Goal: Information Seeking & Learning: Learn about a topic

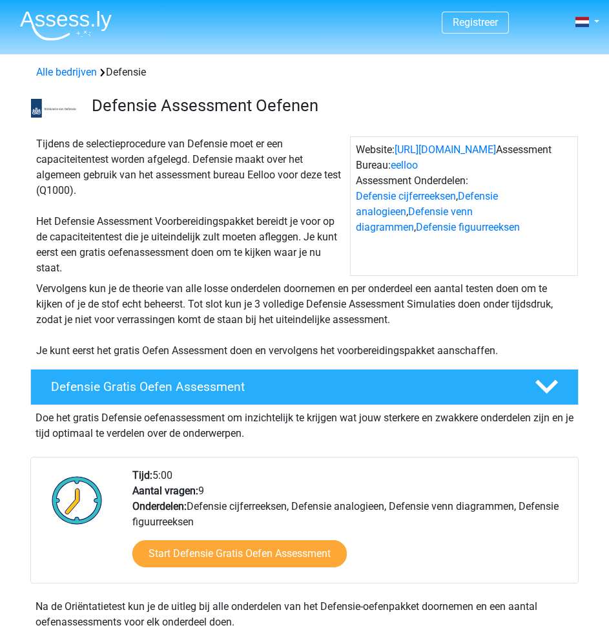
drag, startPoint x: 153, startPoint y: 473, endPoint x: 178, endPoint y: 473, distance: 25.2
click at [177, 473] on div "Tijd: 5:00 Aantal vragen: 9 Onderdelen: Defensie cijferreeksen, Defensie analog…" at bounding box center [350, 525] width 455 height 115
drag, startPoint x: 189, startPoint y: 488, endPoint x: 238, endPoint y: 483, distance: 49.3
click at [220, 484] on div "Tijd: 5:00 Aantal vragen: 9 Onderdelen: Defensie cijferreeksen, Defensie analog…" at bounding box center [350, 525] width 455 height 115
drag, startPoint x: 177, startPoint y: 509, endPoint x: 517, endPoint y: 506, distance: 339.8
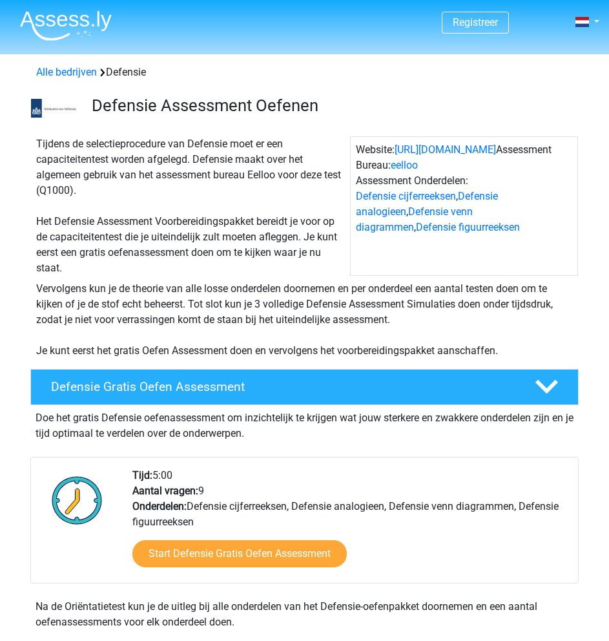
click at [517, 506] on div "Tijd: 5:00 Aantal vragen: 9 Onderdelen: Defensie cijferreeksen, Defensie analog…" at bounding box center [350, 525] width 455 height 115
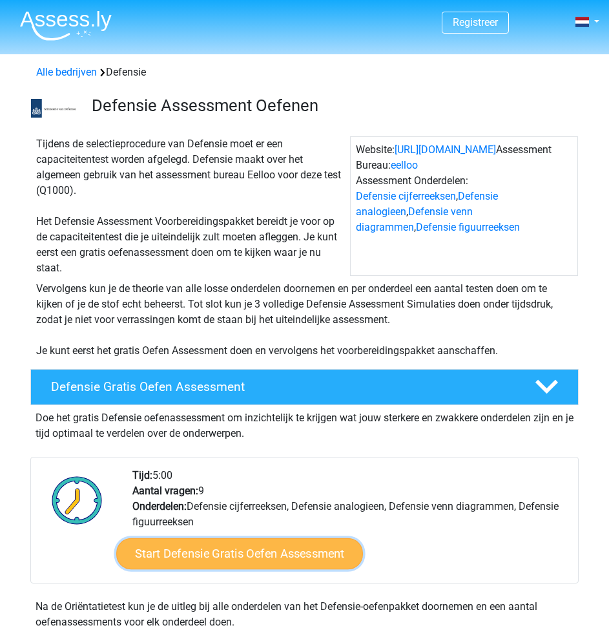
click at [219, 564] on link "Start Defensie Gratis Oefen Assessment" at bounding box center [239, 553] width 247 height 31
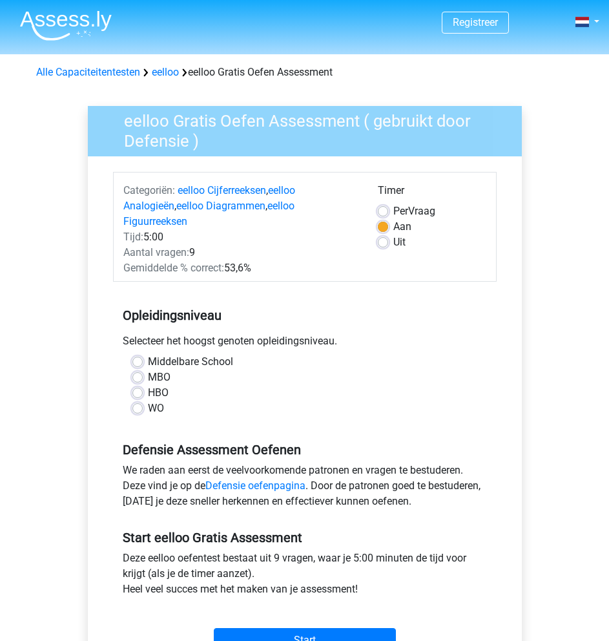
drag, startPoint x: 132, startPoint y: 326, endPoint x: 335, endPoint y: 317, distance: 202.3
click at [335, 333] on div "Selecteer het hoogst genoten opleidingsniveau." at bounding box center [305, 343] width 384 height 21
click at [148, 385] on label "HBO" at bounding box center [158, 393] width 21 height 16
click at [136, 385] on input "HBO" at bounding box center [137, 391] width 10 height 13
radio input "true"
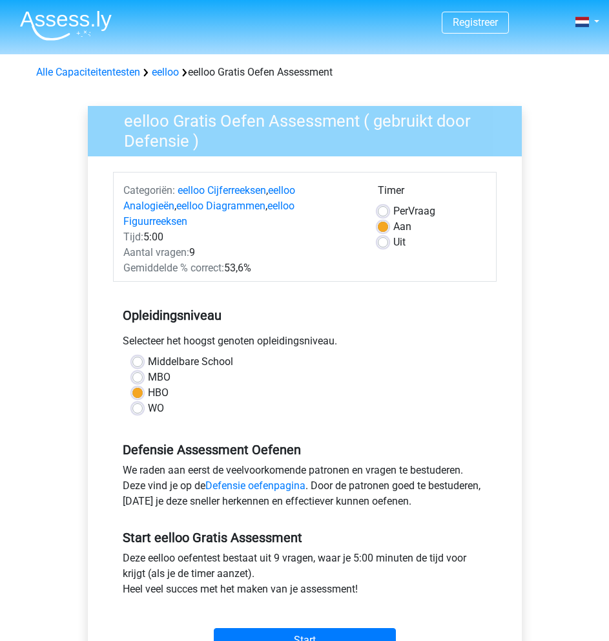
click at [148, 354] on label "Middelbare School" at bounding box center [190, 362] width 85 height 16
click at [141, 354] on input "Middelbare School" at bounding box center [137, 360] width 10 height 13
radio input "true"
drag, startPoint x: 152, startPoint y: 440, endPoint x: 323, endPoint y: 428, distance: 171.6
click at [320, 442] on h5 "Defensie Assessment Oefenen" at bounding box center [305, 450] width 364 height 16
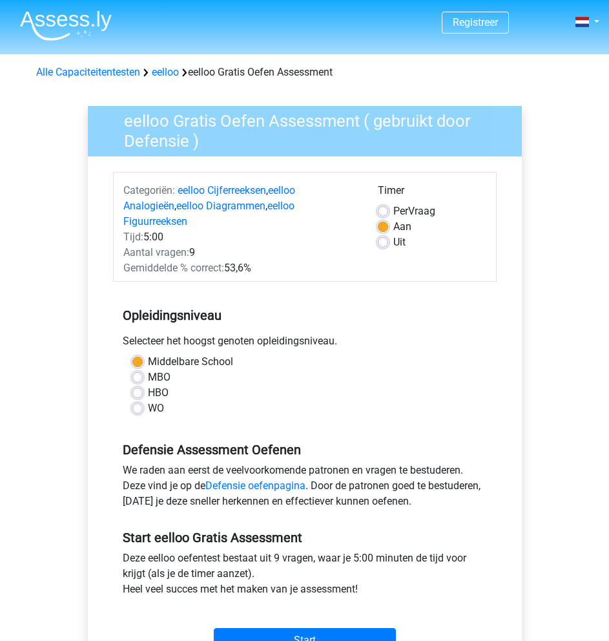
click at [393, 243] on label "Uit" at bounding box center [399, 242] width 12 height 16
click at [387, 243] on input "Uit" at bounding box center [383, 240] width 10 height 13
radio input "true"
click at [312, 628] on input "Start" at bounding box center [305, 640] width 182 height 25
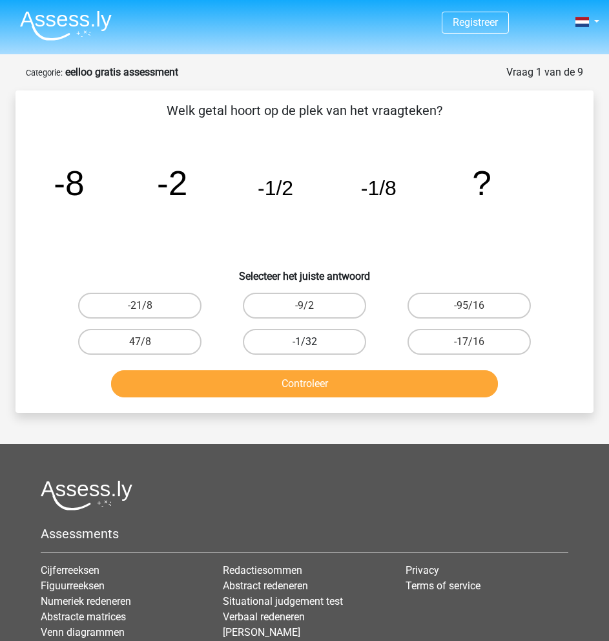
click at [298, 346] on label "-1/32" at bounding box center [304, 342] width 123 height 26
click at [305, 346] on input "-1/32" at bounding box center [309, 346] width 8 height 8
radio input "true"
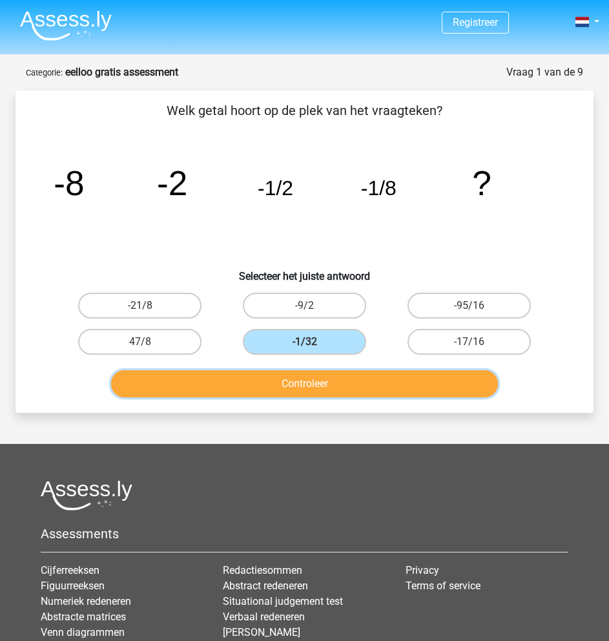
click at [326, 379] on button "Controleer" at bounding box center [304, 383] width 387 height 27
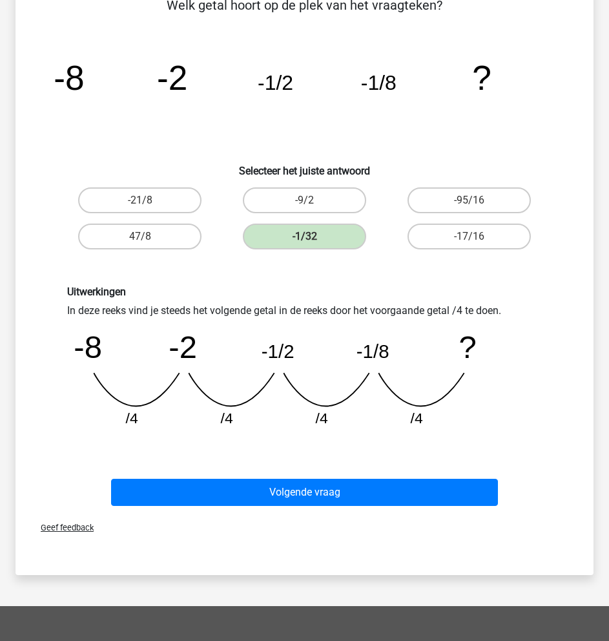
scroll to position [129, 0]
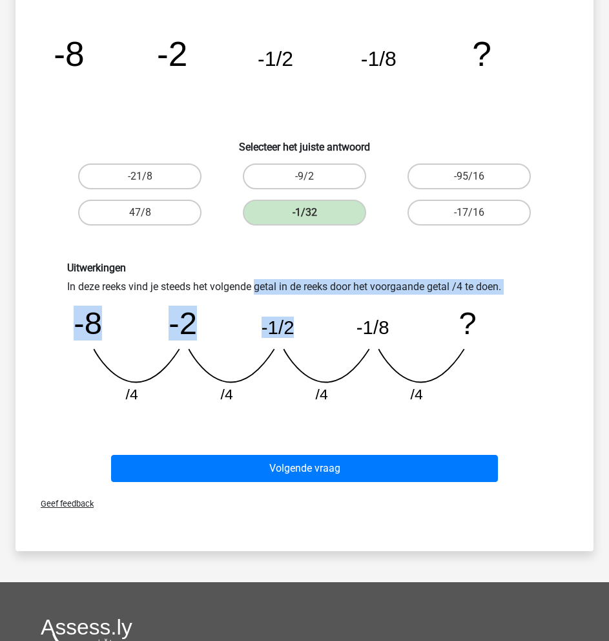
drag, startPoint x: 89, startPoint y: 289, endPoint x: 355, endPoint y: 305, distance: 266.6
click at [355, 297] on div "Uitwerkingen In deze reeks vind je steeds het volgende getal in de reeks door h…" at bounding box center [304, 338] width 494 height 152
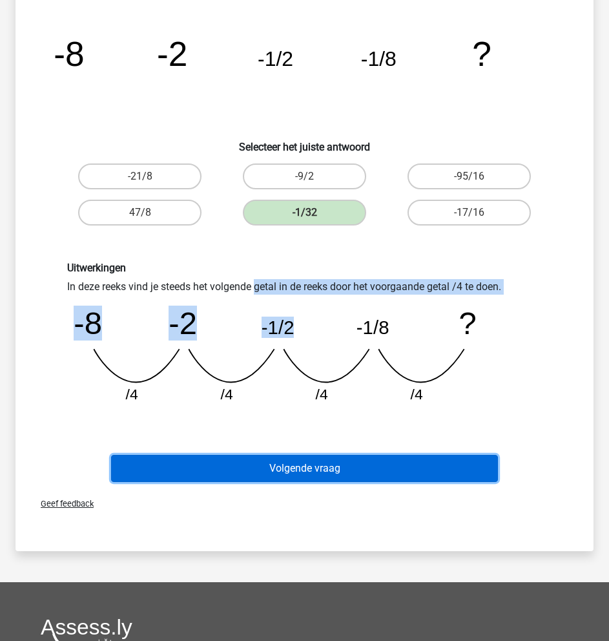
click at [312, 472] on button "Volgende vraag" at bounding box center [304, 468] width 387 height 27
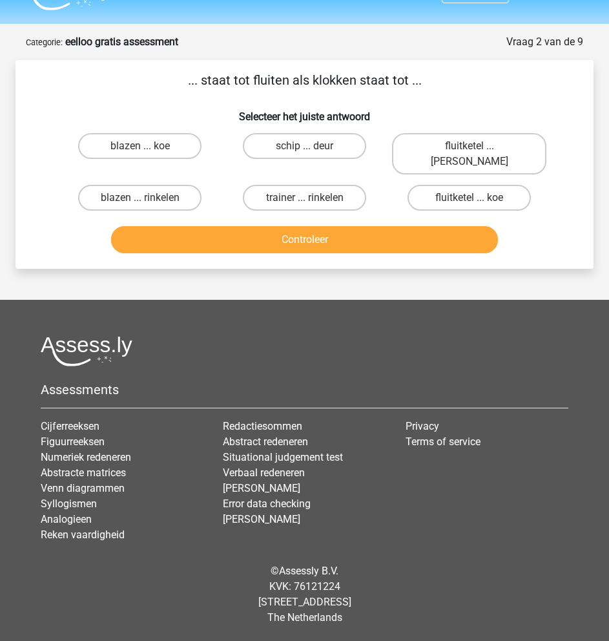
scroll to position [15, 0]
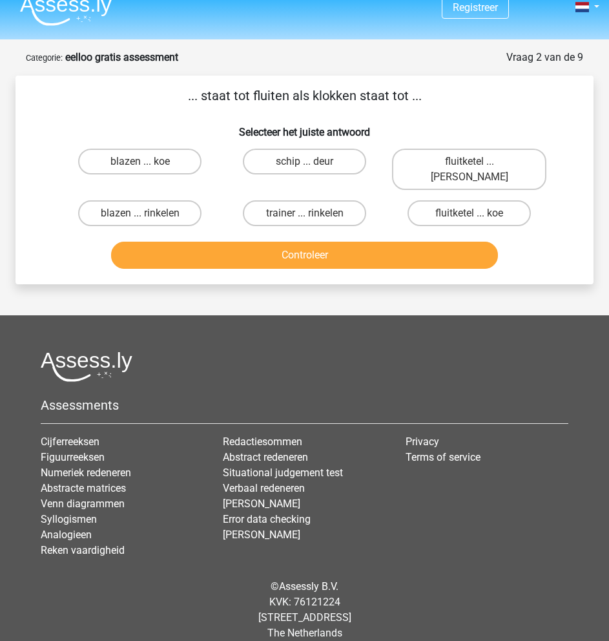
drag, startPoint x: 202, startPoint y: 95, endPoint x: 399, endPoint y: 88, distance: 197.1
click at [399, 88] on p "... staat tot fluiten als klokken staat tot ..." at bounding box center [304, 95] width 537 height 19
click at [452, 161] on label "fluitketel ... [PERSON_NAME]" at bounding box center [469, 169] width 154 height 41
click at [470, 161] on input "fluitketel ... [PERSON_NAME]" at bounding box center [474, 165] width 8 height 8
radio input "true"
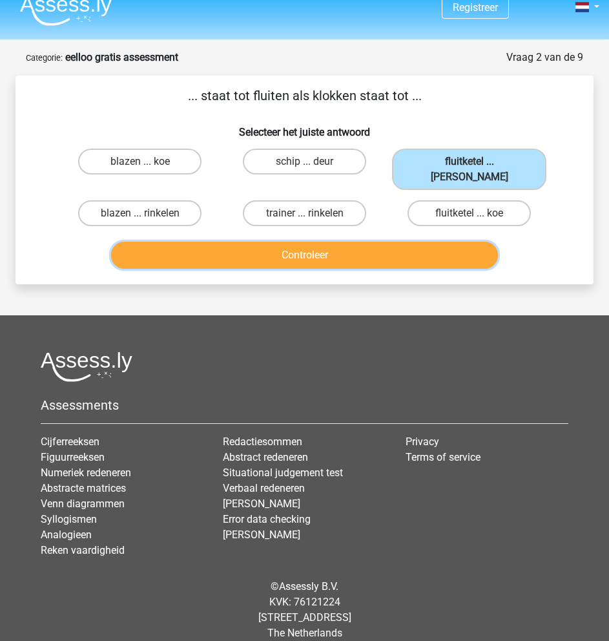
click at [400, 242] on button "Controleer" at bounding box center [304, 255] width 387 height 27
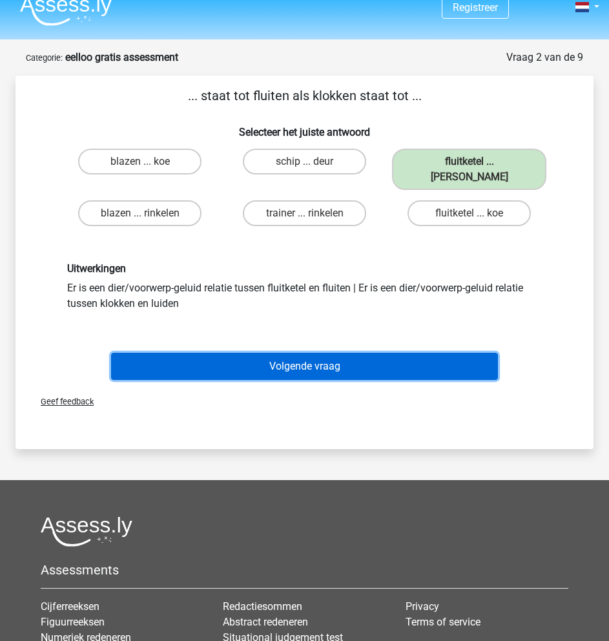
click at [321, 353] on button "Volgende vraag" at bounding box center [304, 366] width 387 height 27
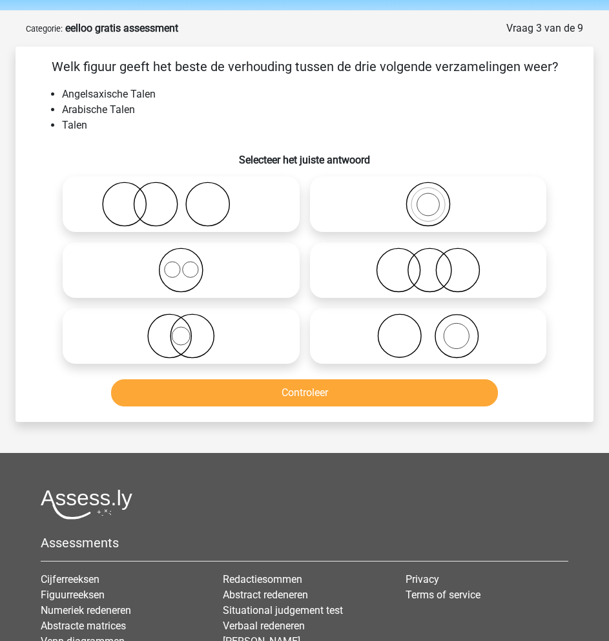
scroll to position [0, 0]
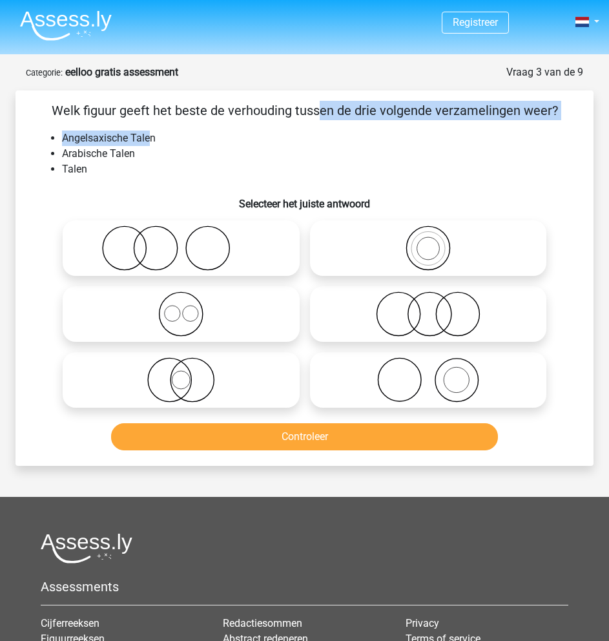
drag, startPoint x: 53, startPoint y: 109, endPoint x: 164, endPoint y: 144, distance: 116.4
click at [154, 142] on div "Welk figuur geeft het beste de verhouding tussen de drie volgende verzamelingen…" at bounding box center [305, 278] width 568 height 355
click at [164, 144] on li "Angelsaxische Talen" at bounding box center [317, 138] width 511 height 16
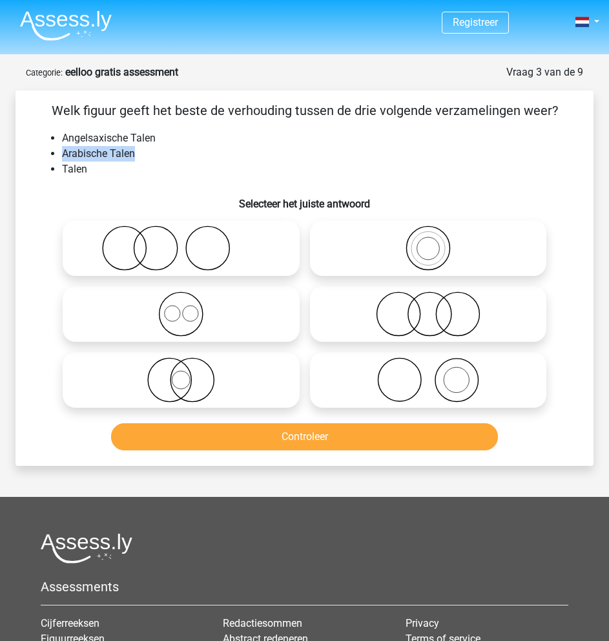
drag, startPoint x: 66, startPoint y: 156, endPoint x: 138, endPoint y: 162, distance: 72.0
click at [140, 160] on li "Arabische Talen" at bounding box center [317, 154] width 511 height 16
drag, startPoint x: 54, startPoint y: 171, endPoint x: 90, endPoint y: 174, distance: 35.7
click at [90, 174] on li "Talen" at bounding box center [317, 169] width 511 height 16
click at [88, 174] on li "Talen" at bounding box center [317, 169] width 511 height 16
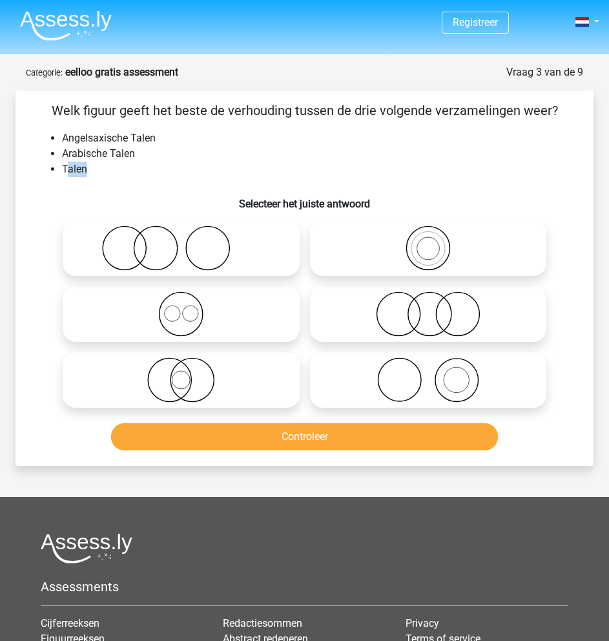
drag, startPoint x: 68, startPoint y: 172, endPoint x: 102, endPoint y: 172, distance: 34.2
click at [102, 172] on li "Talen" at bounding box center [317, 169] width 511 height 16
drag, startPoint x: 91, startPoint y: 137, endPoint x: 186, endPoint y: 151, distance: 96.0
click at [188, 148] on ul "Angelsaxische Talen Arabische Talen Talen" at bounding box center [304, 153] width 537 height 47
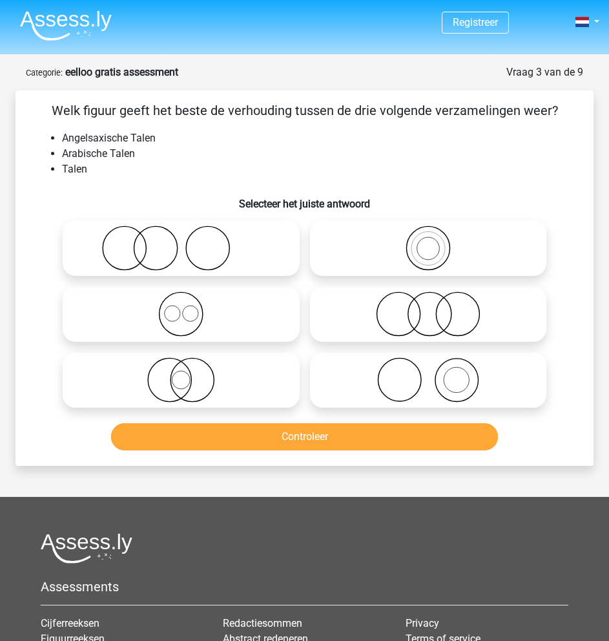
click at [136, 169] on li "Talen" at bounding box center [317, 169] width 511 height 16
click at [180, 382] on icon at bounding box center [181, 379] width 227 height 45
click at [181, 373] on input "radio" at bounding box center [185, 369] width 8 height 8
radio input "true"
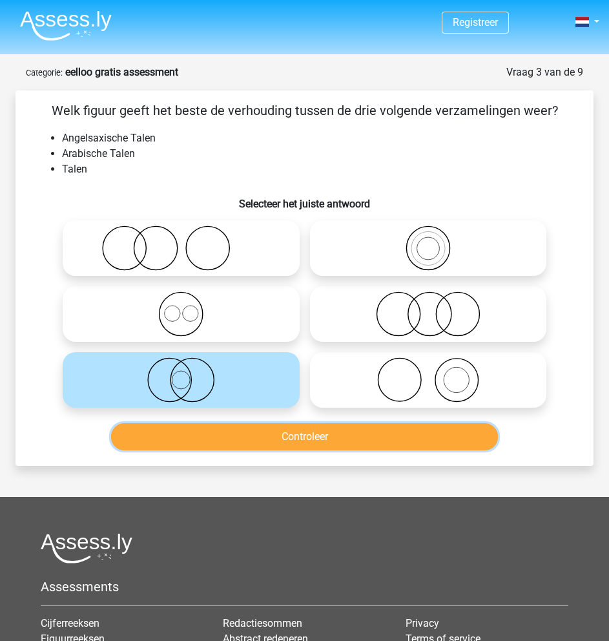
click at [258, 438] on button "Controleer" at bounding box center [304, 436] width 387 height 27
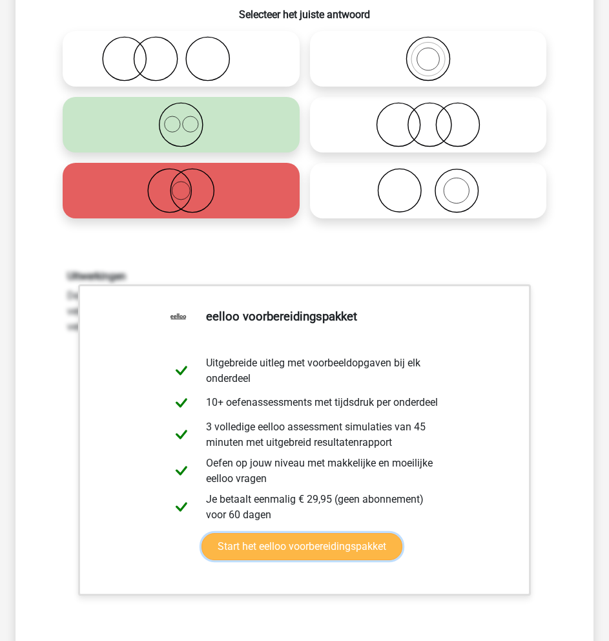
scroll to position [194, 0]
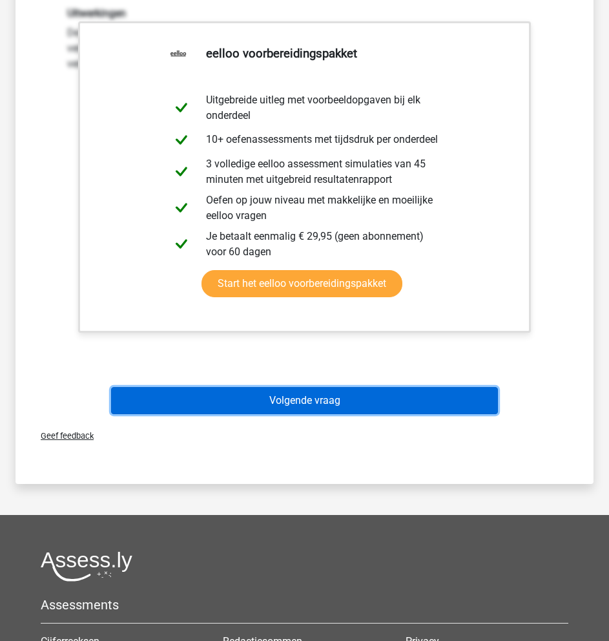
click at [327, 408] on button "Volgende vraag" at bounding box center [304, 400] width 387 height 27
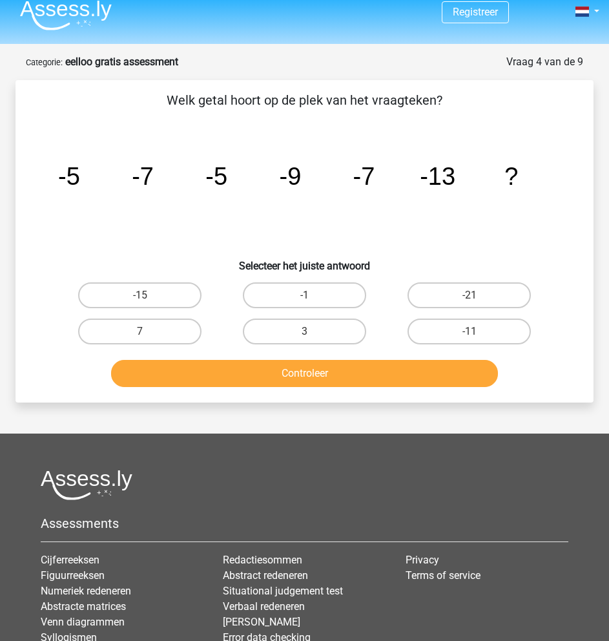
scroll to position [0, 0]
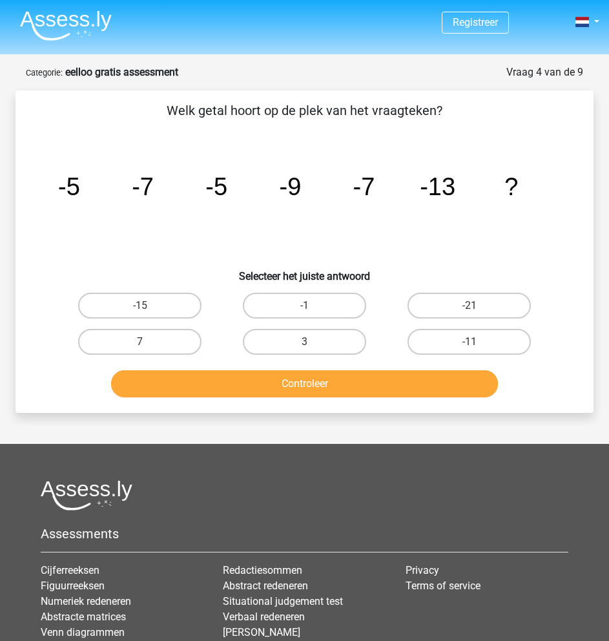
click at [473, 346] on input "-11" at bounding box center [474, 346] width 8 height 8
radio input "true"
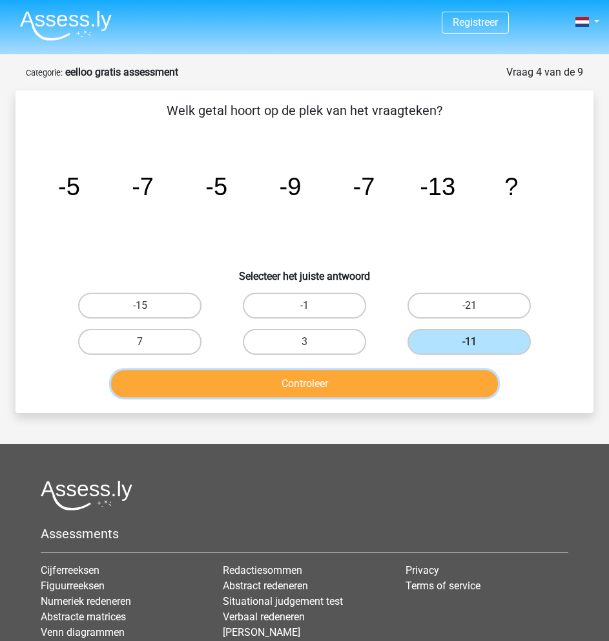
click at [424, 394] on button "Controleer" at bounding box center [304, 383] width 387 height 27
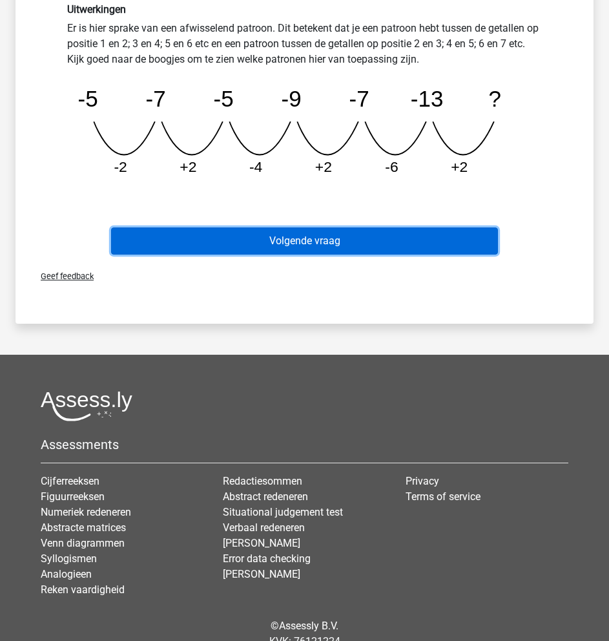
click at [283, 250] on button "Volgende vraag" at bounding box center [304, 240] width 387 height 27
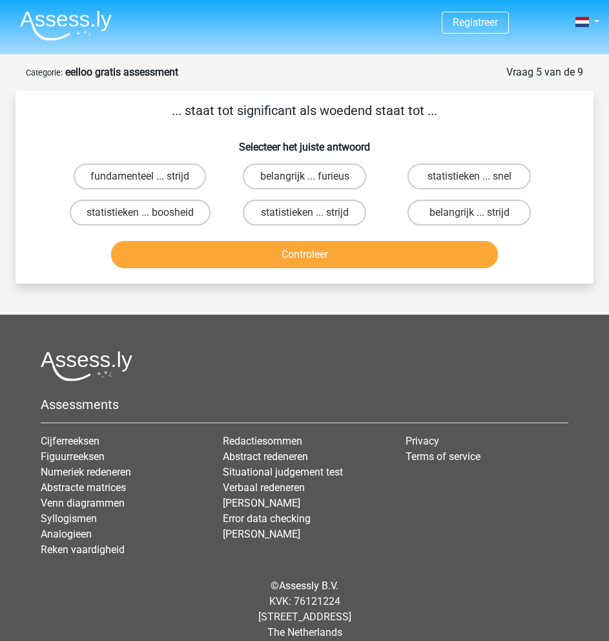
drag, startPoint x: 183, startPoint y: 117, endPoint x: 436, endPoint y: 110, distance: 252.6
click at [440, 116] on p "... staat tot significant als woedend staat tot ..." at bounding box center [304, 110] width 537 height 19
click at [436, 109] on p "... staat tot significant als woedend staat tot ..." at bounding box center [304, 110] width 537 height 19
click at [305, 213] on input "statistieken ... strijd" at bounding box center [309, 216] width 8 height 8
radio input "true"
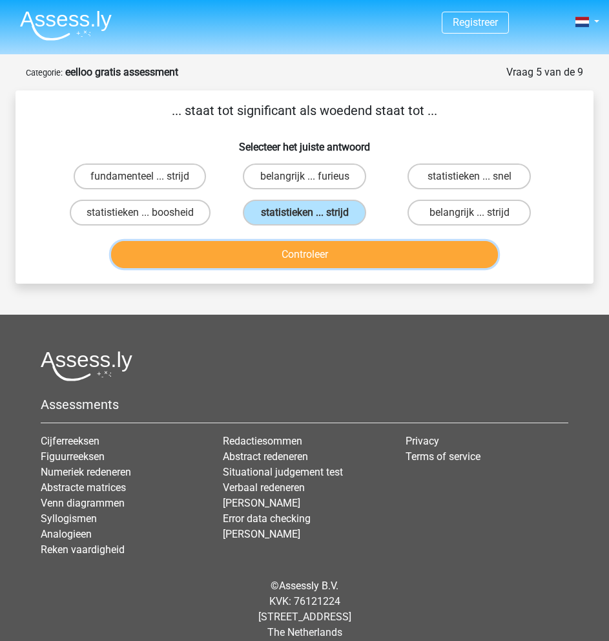
click at [289, 252] on button "Controleer" at bounding box center [304, 254] width 387 height 27
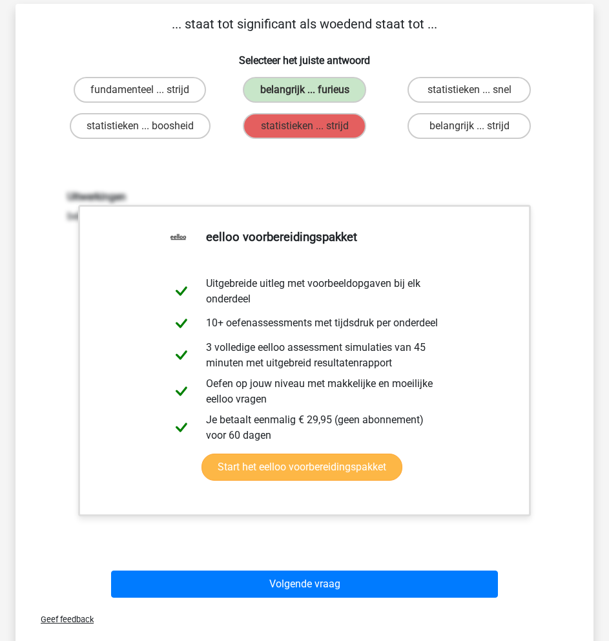
scroll to position [129, 0]
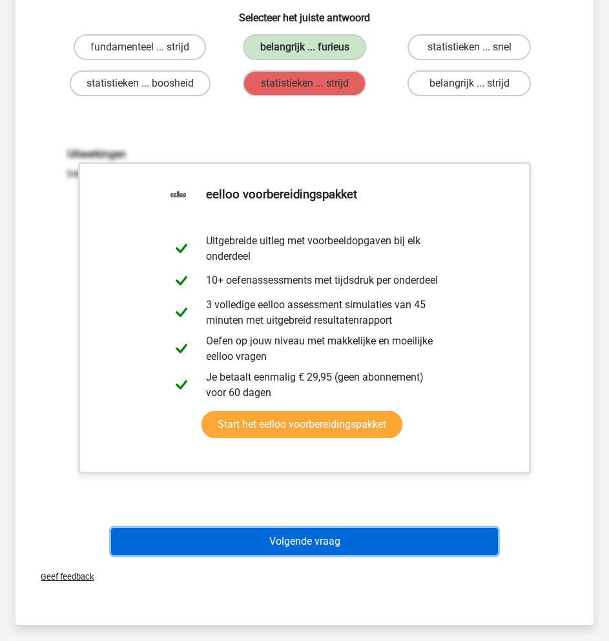
click at [291, 543] on button "Volgende vraag" at bounding box center [304, 541] width 387 height 27
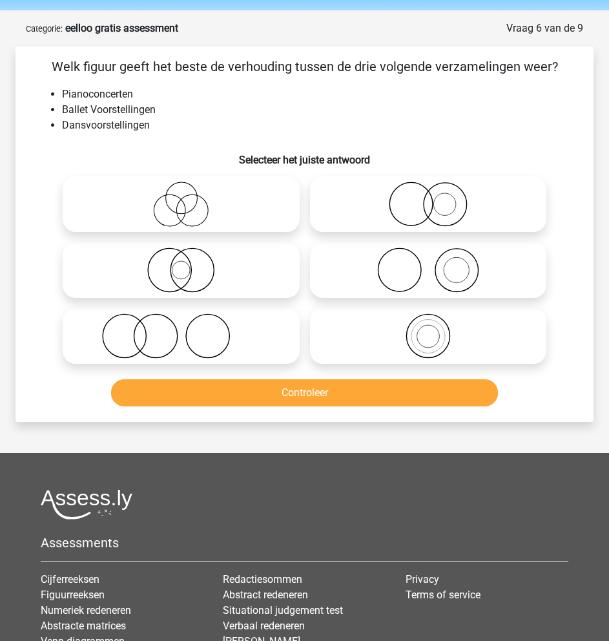
scroll to position [0, 0]
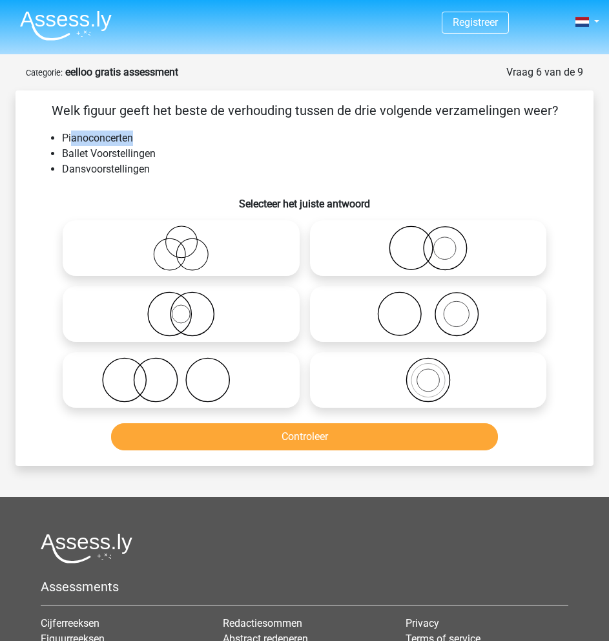
drag, startPoint x: 72, startPoint y: 138, endPoint x: 155, endPoint y: 140, distance: 82.7
click at [155, 140] on li "Pianoconcerten" at bounding box center [317, 138] width 511 height 16
click at [139, 158] on li "Ballet Voorstellingen" at bounding box center [317, 154] width 511 height 16
drag, startPoint x: 64, startPoint y: 154, endPoint x: 159, endPoint y: 156, distance: 95.0
click at [159, 156] on li "Ballet Voorstellingen" at bounding box center [317, 154] width 511 height 16
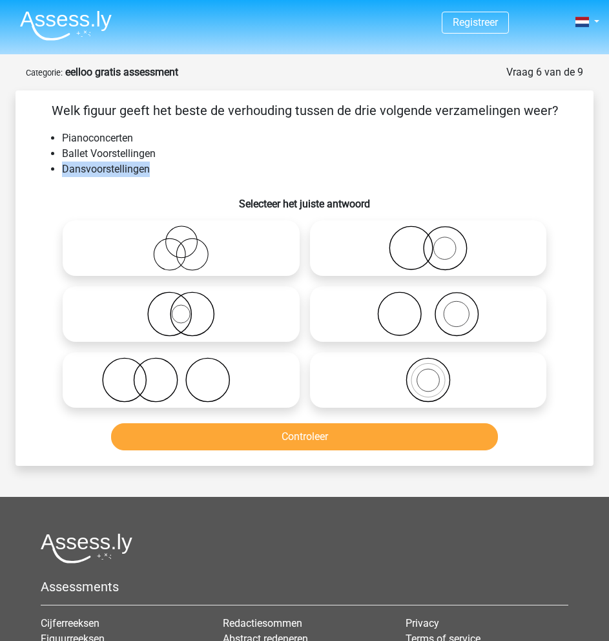
drag, startPoint x: 61, startPoint y: 166, endPoint x: 156, endPoint y: 176, distance: 94.9
click at [156, 176] on ul "Pianoconcerten Ballet Voorstellingen Dansvoorstellingen" at bounding box center [304, 153] width 537 height 47
click at [156, 177] on li "Dansvoorstellingen" at bounding box center [317, 169] width 511 height 16
drag, startPoint x: 72, startPoint y: 150, endPoint x: 179, endPoint y: 176, distance: 109.7
click at [179, 176] on ul "Pianoconcerten Ballet Voorstellingen Dansvoorstellingen" at bounding box center [304, 153] width 537 height 47
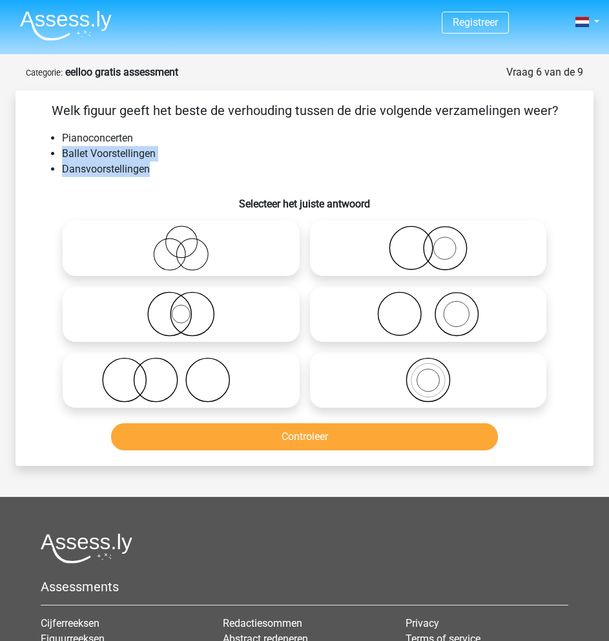
click at [172, 177] on li "Dansvoorstellingen" at bounding box center [317, 169] width 511 height 16
click at [172, 387] on icon at bounding box center [181, 379] width 227 height 45
click at [181, 373] on input "radio" at bounding box center [185, 369] width 8 height 8
radio input "true"
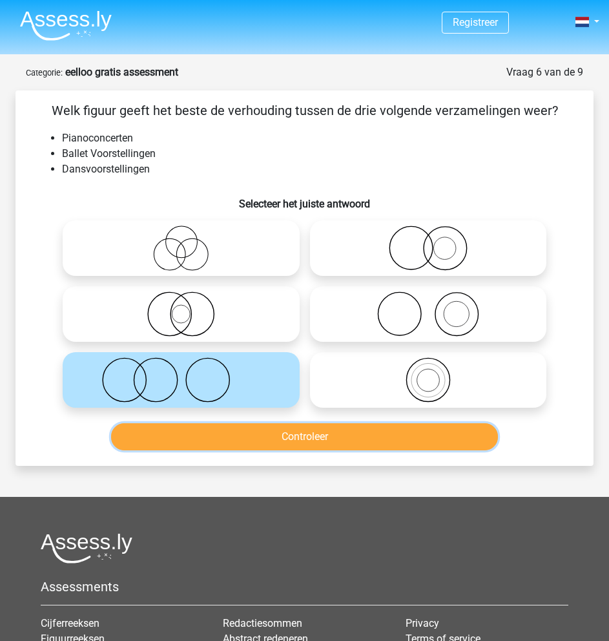
click at [260, 432] on button "Controleer" at bounding box center [304, 436] width 387 height 27
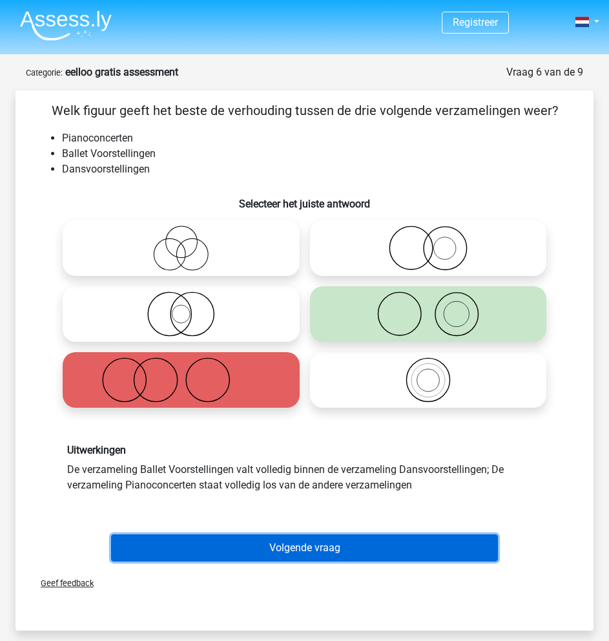
click at [340, 554] on button "Volgende vraag" at bounding box center [304, 547] width 387 height 27
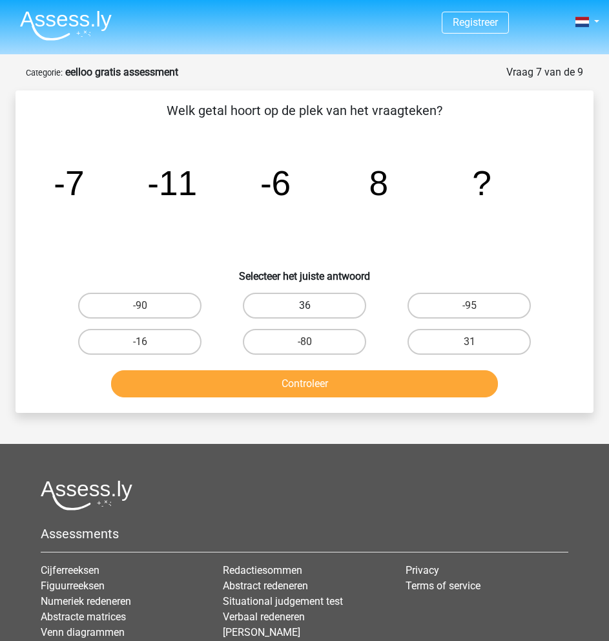
click at [349, 304] on label "36" at bounding box center [304, 306] width 123 height 26
click at [313, 306] on input "36" at bounding box center [309, 310] width 8 height 8
radio input "true"
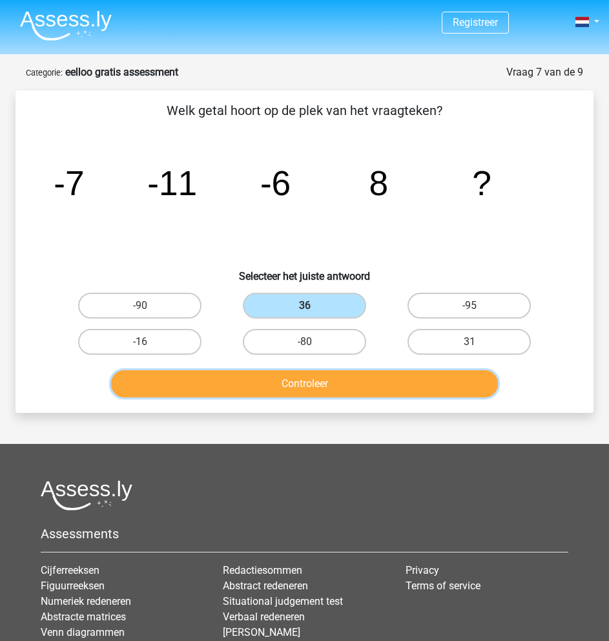
click at [366, 382] on button "Controleer" at bounding box center [304, 383] width 387 height 27
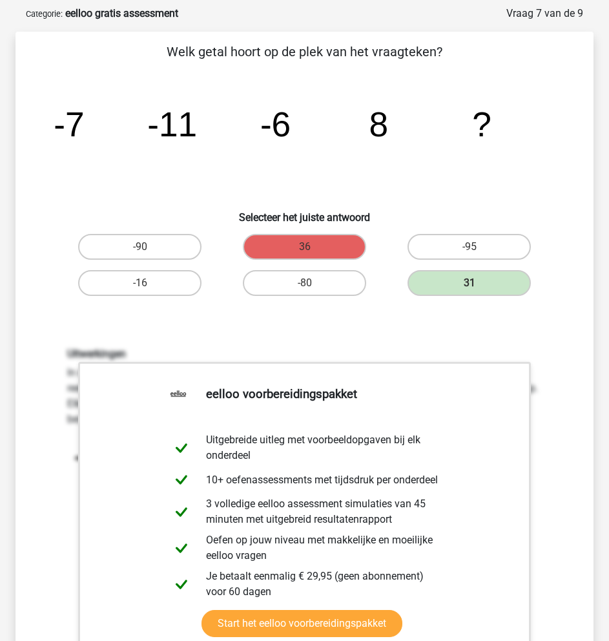
scroll to position [65, 0]
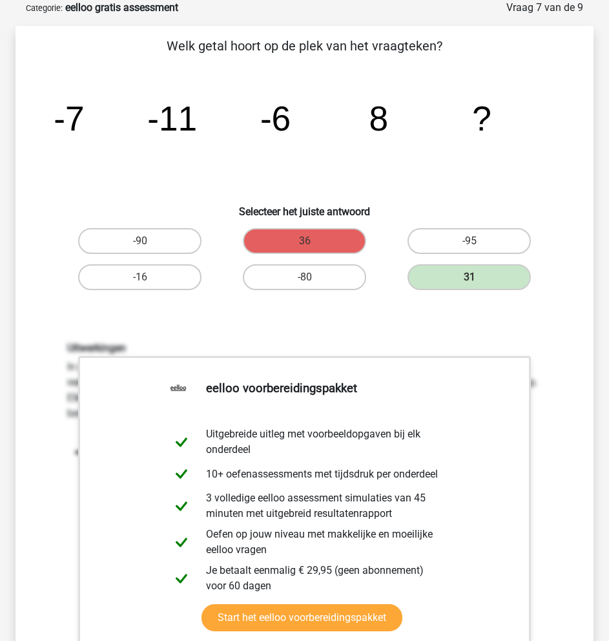
click at [185, 351] on h6 "Uitwerkingen" at bounding box center [304, 348] width 475 height 12
click at [175, 319] on div "Uitwerkingen In deze reeks vind je het tweede getal in de reeks door het eerste…" at bounding box center [304, 511] width 537 height 400
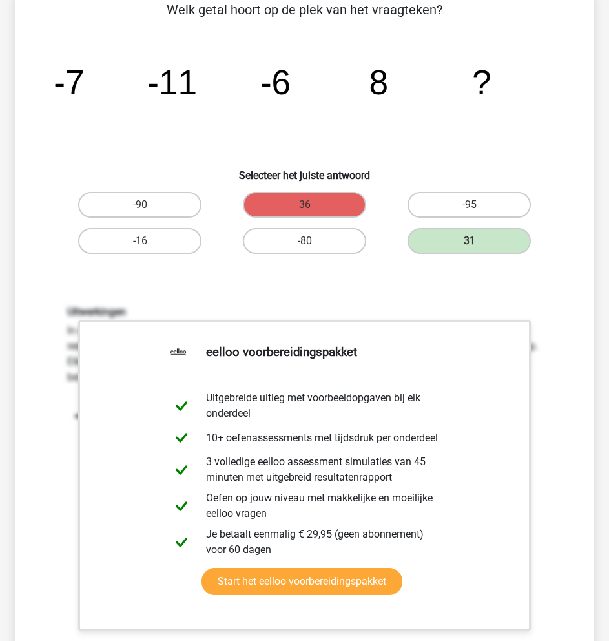
scroll to position [258, 0]
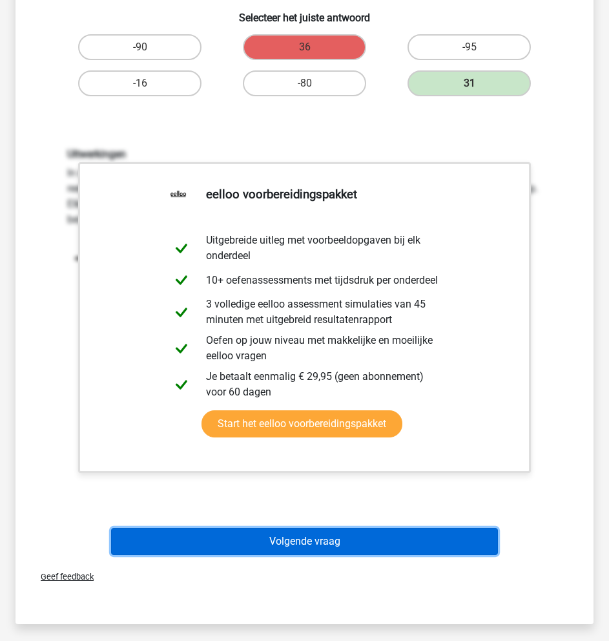
click at [324, 546] on button "Volgende vraag" at bounding box center [304, 541] width 387 height 27
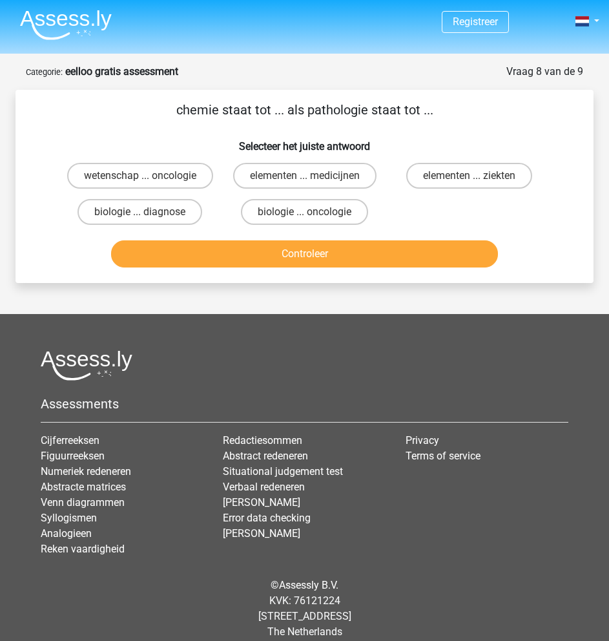
scroll to position [0, 0]
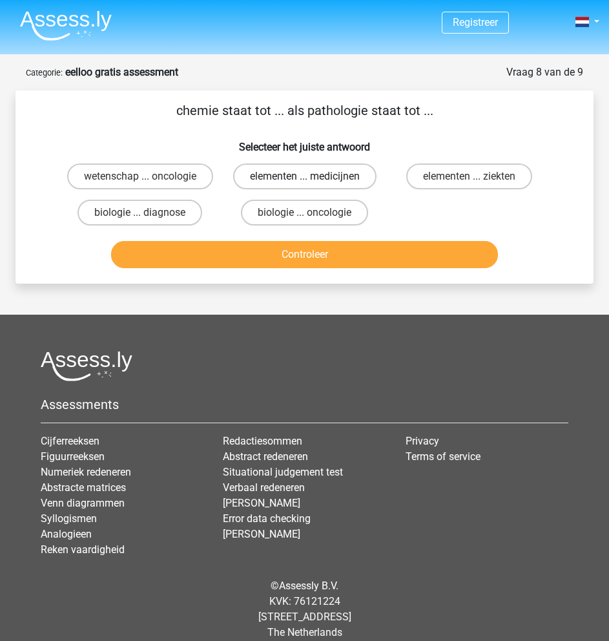
click at [309, 176] on label "elementen ... medicijnen" at bounding box center [304, 176] width 143 height 26
click at [309, 176] on input "elementen ... medicijnen" at bounding box center [309, 180] width 8 height 8
radio input "true"
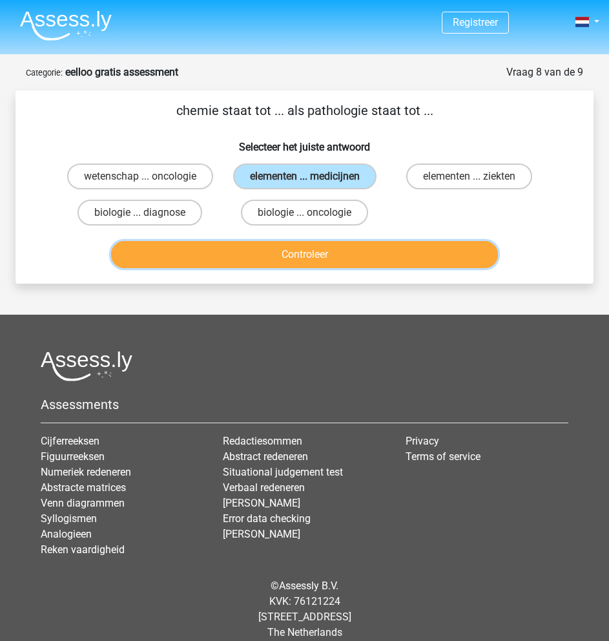
click at [342, 248] on button "Controleer" at bounding box center [304, 254] width 387 height 27
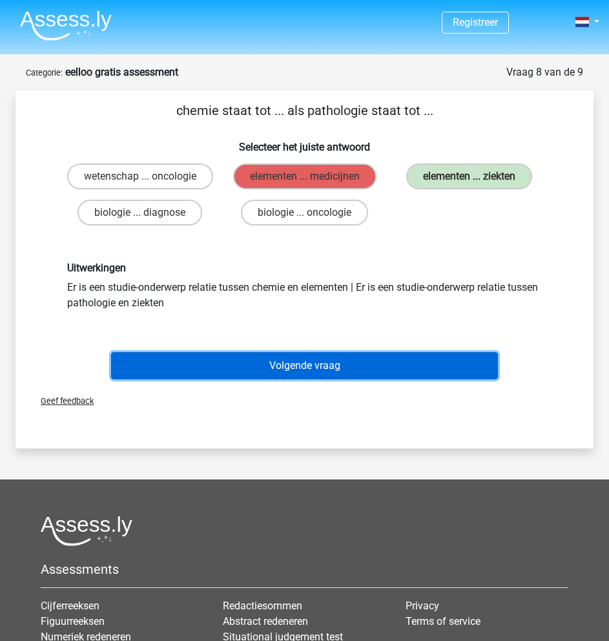
click at [377, 363] on button "Volgende vraag" at bounding box center [304, 365] width 387 height 27
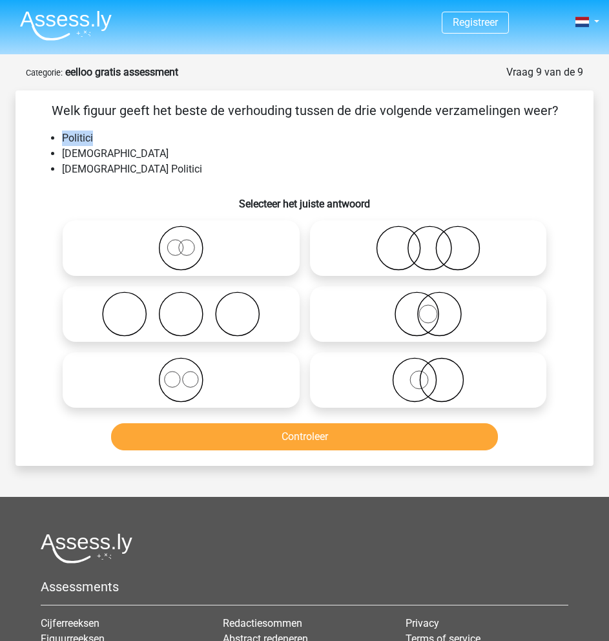
drag, startPoint x: 57, startPoint y: 132, endPoint x: 132, endPoint y: 137, distance: 75.7
click at [129, 136] on ul "Politici [DEMOGRAPHIC_DATA] [DEMOGRAPHIC_DATA] Politici" at bounding box center [304, 153] width 537 height 47
drag, startPoint x: 75, startPoint y: 147, endPoint x: 150, endPoint y: 156, distance: 76.2
click at [150, 156] on li "[DEMOGRAPHIC_DATA]" at bounding box center [317, 154] width 511 height 16
drag, startPoint x: 83, startPoint y: 165, endPoint x: 145, endPoint y: 172, distance: 62.3
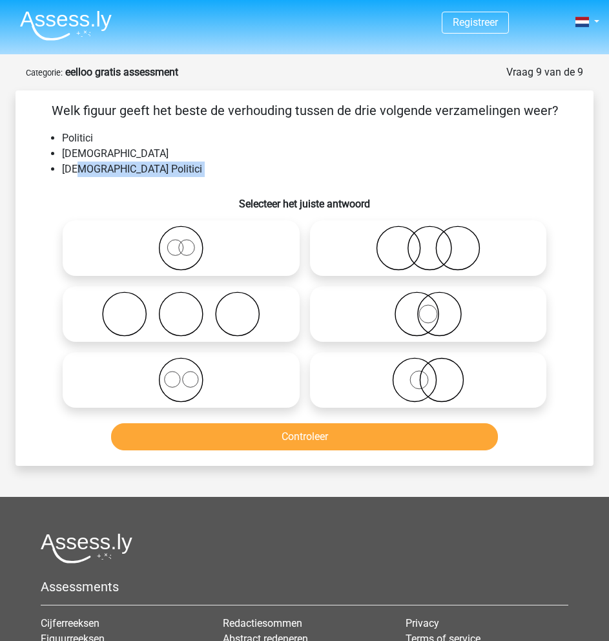
click at [171, 180] on div "Welk figuur geeft het beste de verhouding tussen de drie volgende verzamelingen…" at bounding box center [305, 278] width 568 height 355
drag, startPoint x: 60, startPoint y: 136, endPoint x: 139, endPoint y: 143, distance: 79.1
click at [139, 141] on ul "Politici [DEMOGRAPHIC_DATA] [DEMOGRAPHIC_DATA] Politici" at bounding box center [304, 153] width 537 height 47
drag, startPoint x: 58, startPoint y: 174, endPoint x: 162, endPoint y: 178, distance: 104.1
click at [162, 178] on div "Welk figuur geeft het beste de verhouding tussen de drie volgende verzamelingen…" at bounding box center [305, 278] width 568 height 355
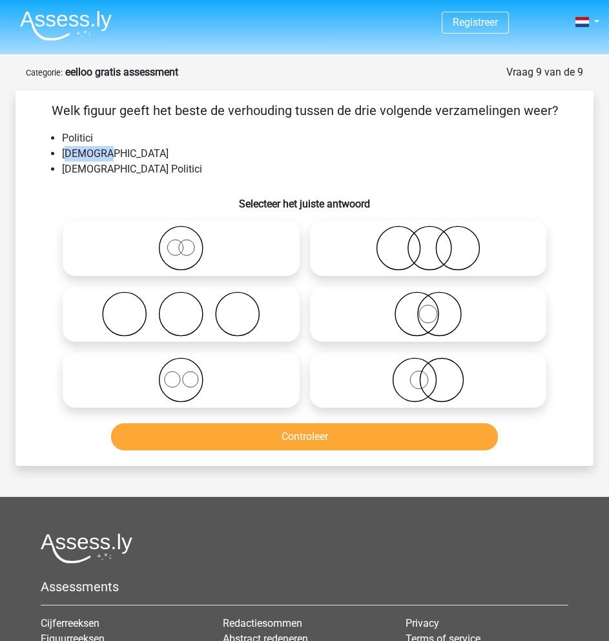
drag, startPoint x: 71, startPoint y: 156, endPoint x: 118, endPoint y: 156, distance: 46.5
click at [114, 156] on li "[DEMOGRAPHIC_DATA]" at bounding box center [317, 154] width 511 height 16
drag, startPoint x: 130, startPoint y: 143, endPoint x: 118, endPoint y: 145, distance: 13.0
click at [128, 144] on li "Politici" at bounding box center [317, 138] width 511 height 16
drag, startPoint x: 65, startPoint y: 142, endPoint x: 154, endPoint y: 150, distance: 89.5
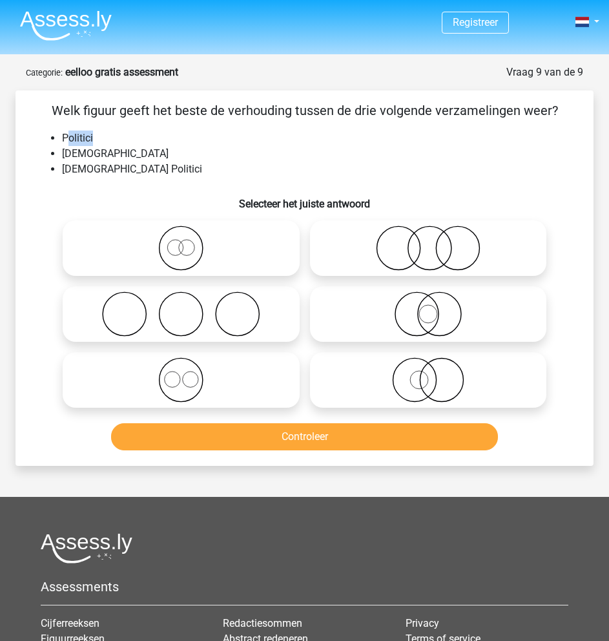
click at [149, 143] on li "Politici" at bounding box center [317, 138] width 511 height 16
drag, startPoint x: 63, startPoint y: 158, endPoint x: 160, endPoint y: 167, distance: 96.7
click at [160, 167] on ul "Politici [DEMOGRAPHIC_DATA] [DEMOGRAPHIC_DATA] Politici" at bounding box center [304, 153] width 537 height 47
click at [160, 168] on li "[DEMOGRAPHIC_DATA] Politici" at bounding box center [317, 169] width 511 height 16
drag, startPoint x: 158, startPoint y: 169, endPoint x: 49, endPoint y: 165, distance: 108.6
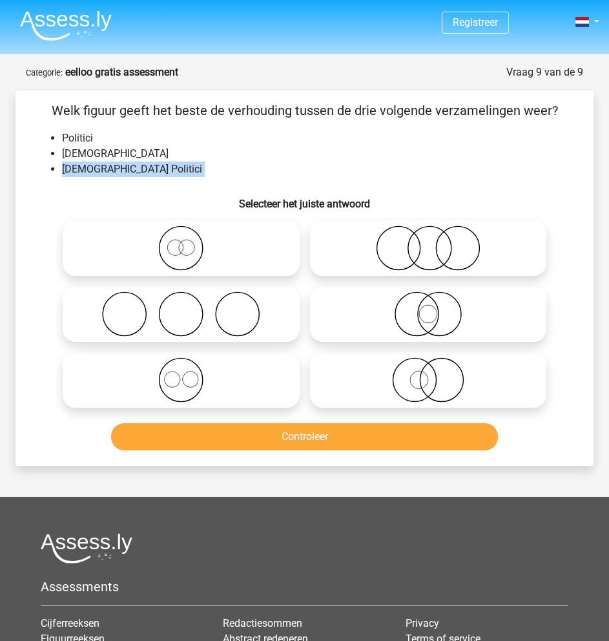
click at [49, 165] on ul "Politici [DEMOGRAPHIC_DATA] [DEMOGRAPHIC_DATA] Politici" at bounding box center [304, 153] width 537 height 47
click at [431, 331] on circle at bounding box center [416, 314] width 43 height 43
click at [431, 307] on input "radio" at bounding box center [432, 303] width 8 height 8
radio input "true"
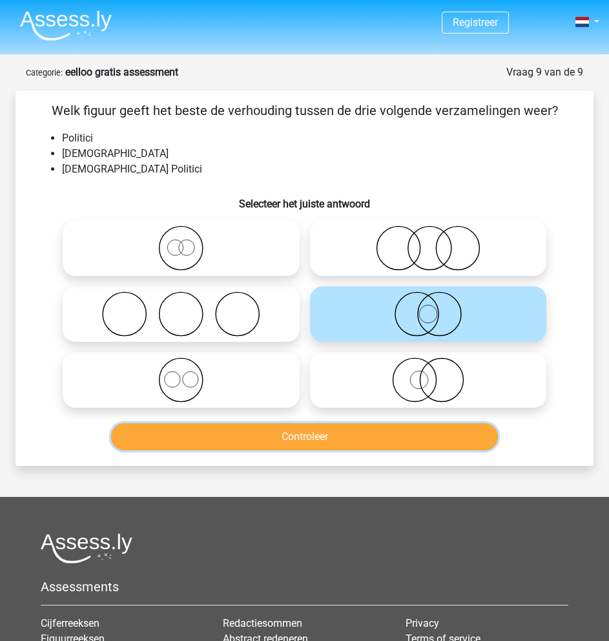
click at [378, 431] on button "Controleer" at bounding box center [304, 436] width 387 height 27
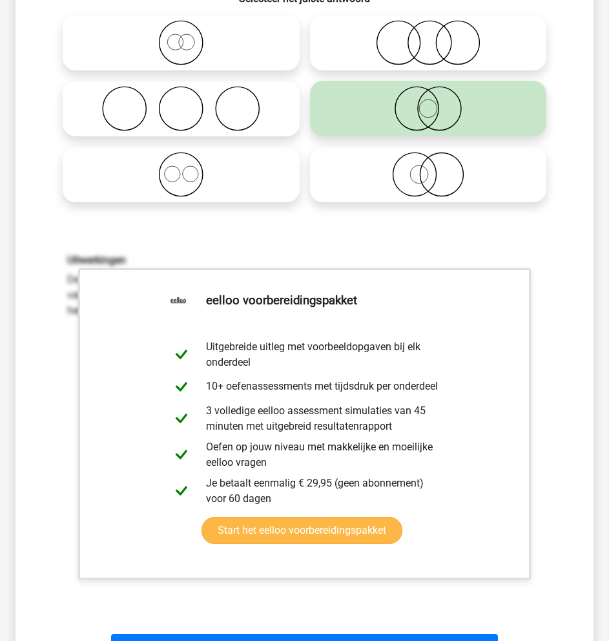
scroll to position [388, 0]
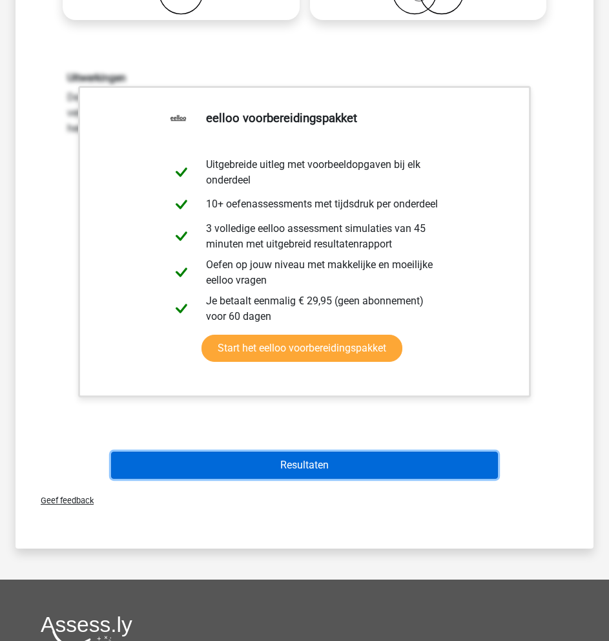
click at [349, 462] on button "Resultaten" at bounding box center [304, 464] width 387 height 27
